Goal: Check status: Check status

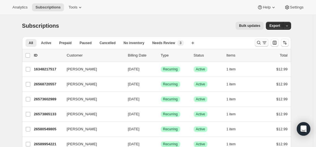
click at [260, 42] on icon "Search and filter results" at bounding box center [259, 43] width 6 height 6
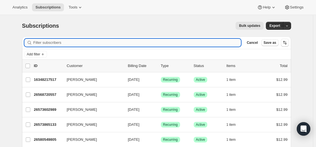
click at [180, 42] on input "Filter subscribers" at bounding box center [137, 43] width 208 height 8
paste input "[EMAIL_ADDRESS][DOMAIN_NAME]"
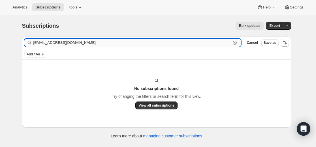
click at [84, 43] on input "[EMAIL_ADDRESS][DOMAIN_NAME]" at bounding box center [132, 43] width 198 height 8
paste input "25313214637"
type input "25313214637"
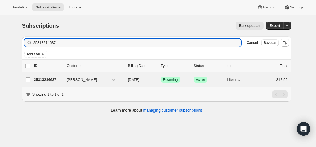
click at [48, 79] on p "25313214637" at bounding box center [48, 80] width 28 height 6
